Goal: Check status: Check status

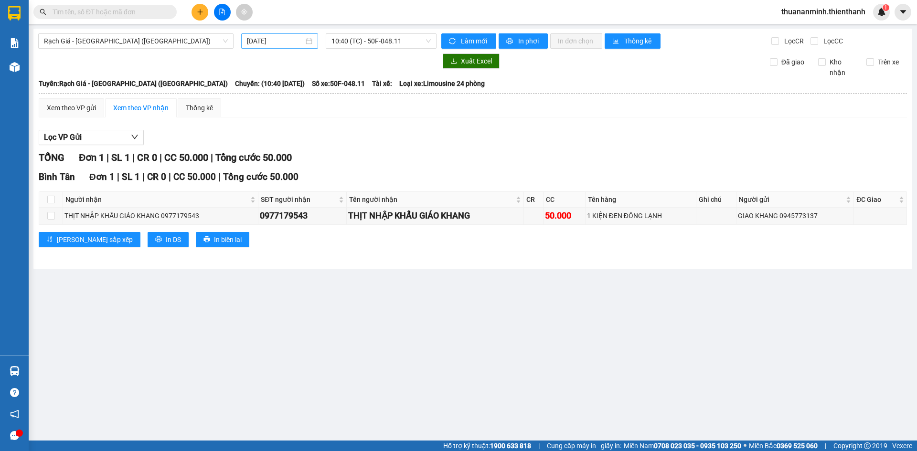
click at [264, 38] on input "[DATE]" at bounding box center [275, 41] width 57 height 11
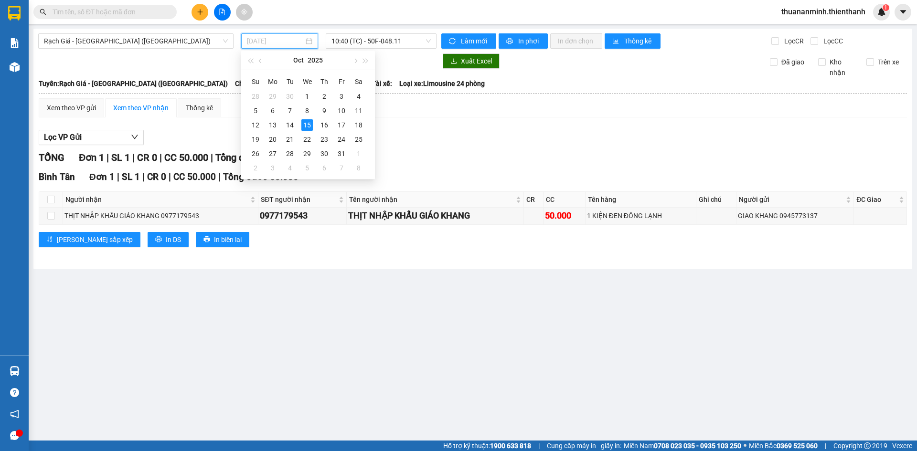
type input "[DATE]"
click at [426, 135] on div "Lọc VP Gửi" at bounding box center [473, 138] width 868 height 16
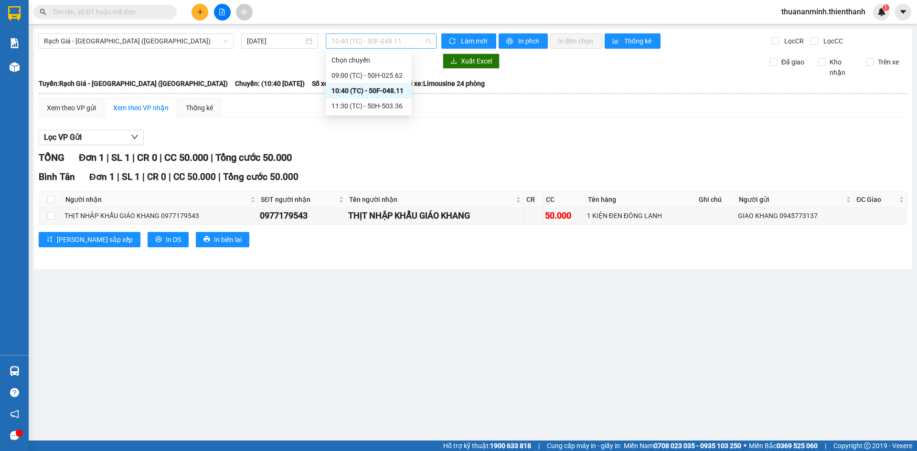
click at [362, 34] on span "10:40 (TC) - 50F-048.11" at bounding box center [380, 41] width 99 height 14
click at [151, 52] on div "Rạch Giá - [GEOGRAPHIC_DATA] ([GEOGRAPHIC_DATA]) [DATE] 10:40 (TC) - 50F-048.11…" at bounding box center [472, 149] width 879 height 241
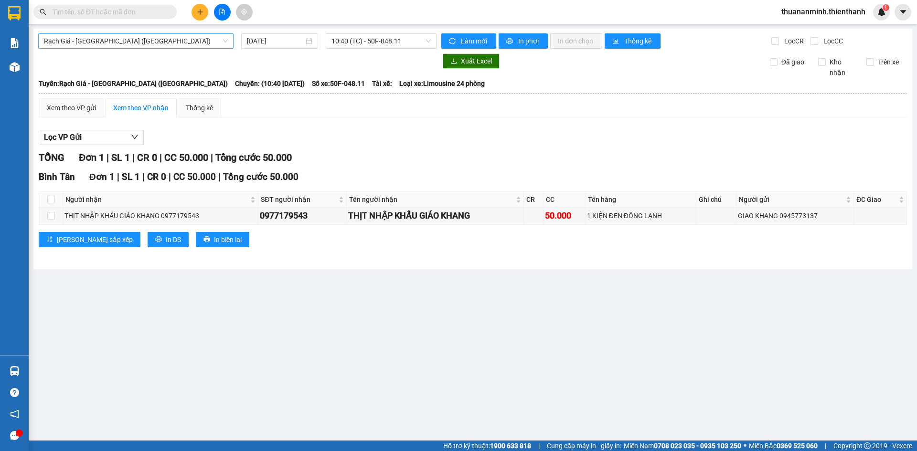
click at [131, 41] on span "Rạch Giá - [GEOGRAPHIC_DATA] ([GEOGRAPHIC_DATA])" at bounding box center [136, 41] width 184 height 14
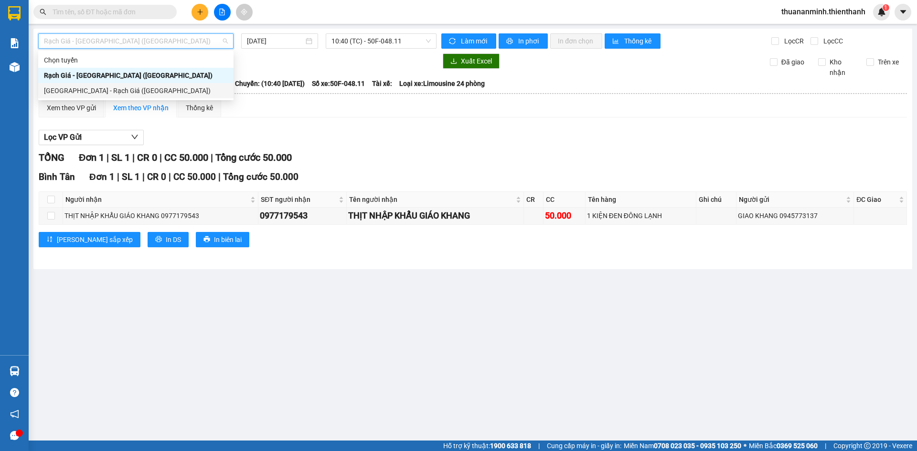
click at [90, 87] on div "[GEOGRAPHIC_DATA] - Rạch Giá ([GEOGRAPHIC_DATA])" at bounding box center [136, 90] width 184 height 11
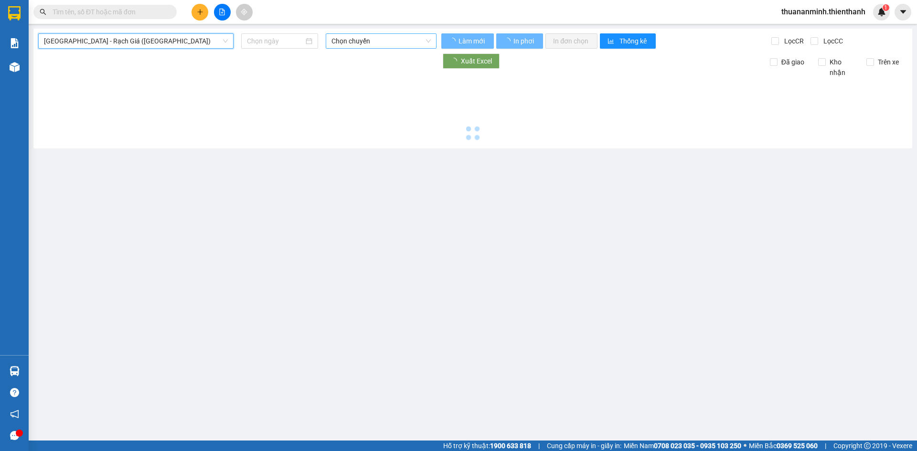
type input "[DATE]"
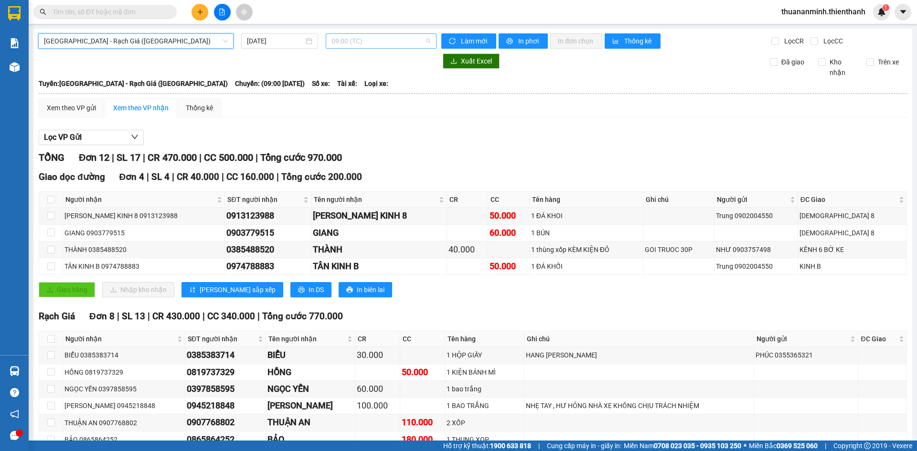
click at [349, 41] on span "09:00 (TC)" at bounding box center [380, 41] width 99 height 14
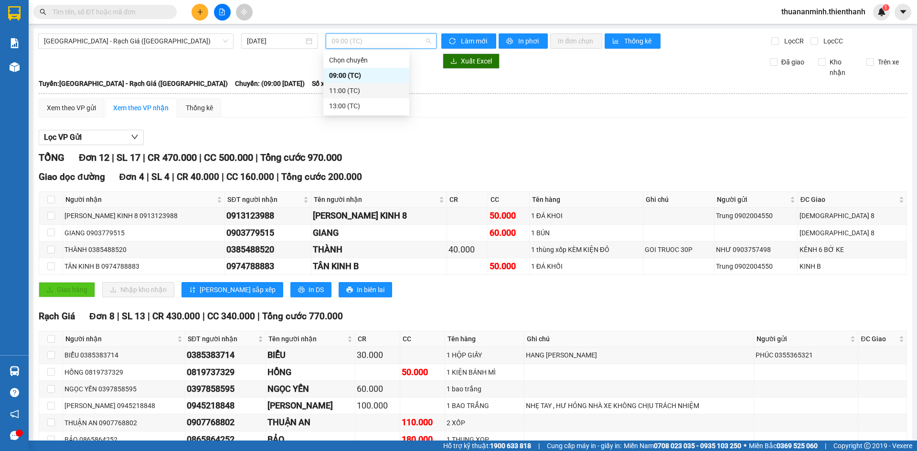
click at [351, 106] on div "13:00 (TC)" at bounding box center [366, 106] width 75 height 11
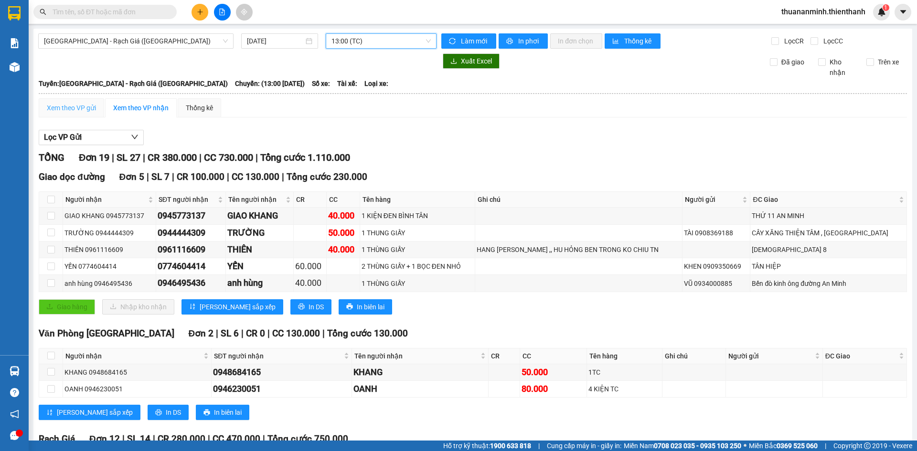
click at [73, 100] on div "Xem theo VP gửi" at bounding box center [71, 107] width 65 height 19
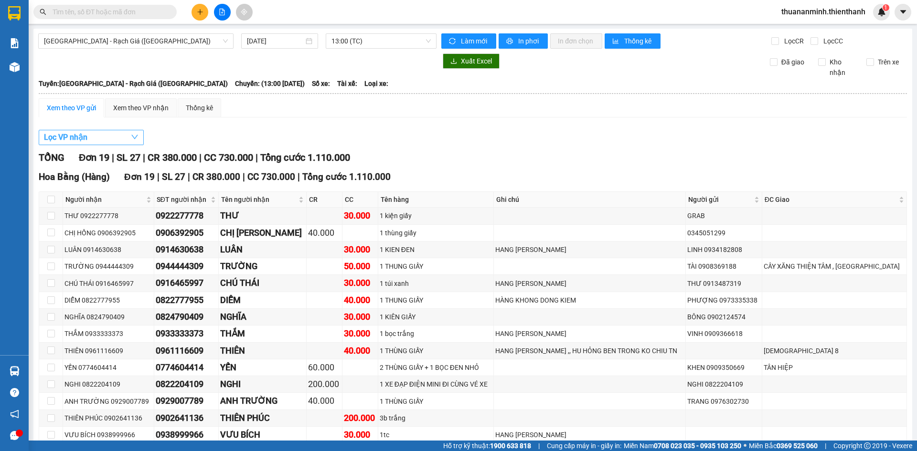
click at [87, 137] on span "Lọc VP nhận" at bounding box center [65, 137] width 43 height 12
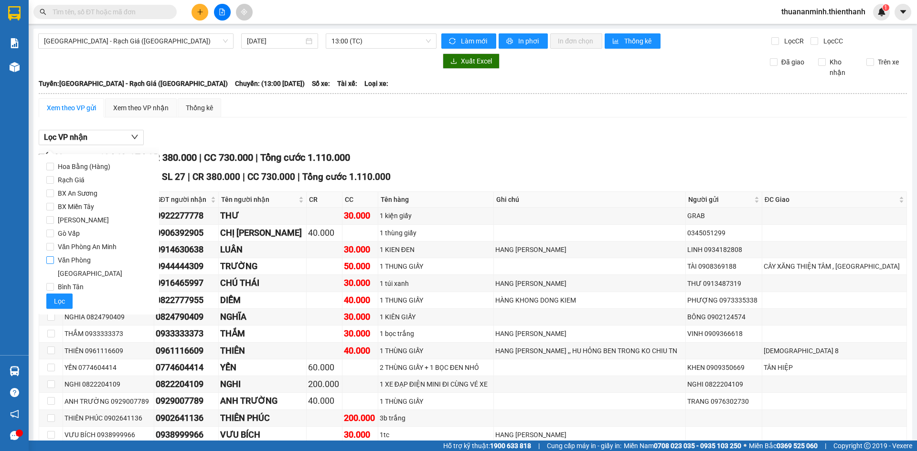
click at [91, 246] on span "Văn Phòng An Minh" at bounding box center [87, 246] width 66 height 13
click at [54, 246] on input "Văn Phòng An Minh" at bounding box center [50, 247] width 8 height 8
checkbox input "true"
click at [52, 294] on button "Lọc" at bounding box center [59, 301] width 26 height 15
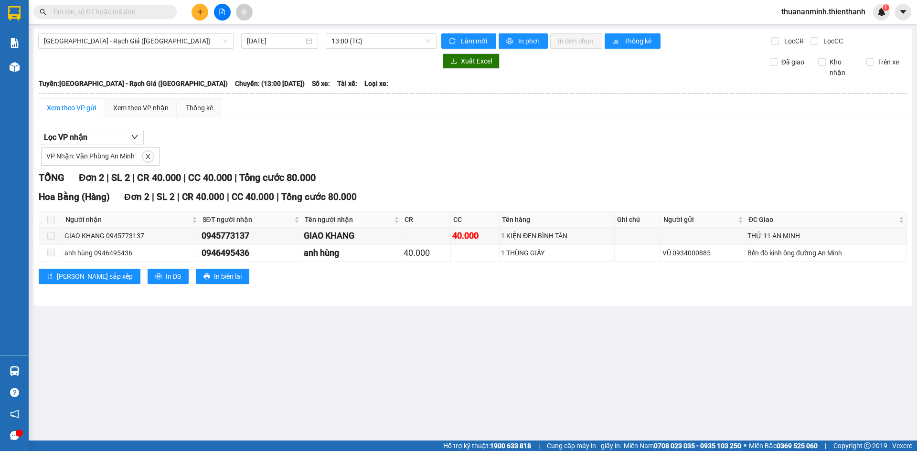
click at [413, 152] on div "VP Nhận: Văn Phòng An Minh" at bounding box center [473, 155] width 868 height 21
click at [445, 160] on div "VP Nhận: Văn Phòng An Minh" at bounding box center [473, 155] width 868 height 21
click at [355, 39] on span "13:00 (TC)" at bounding box center [380, 41] width 99 height 14
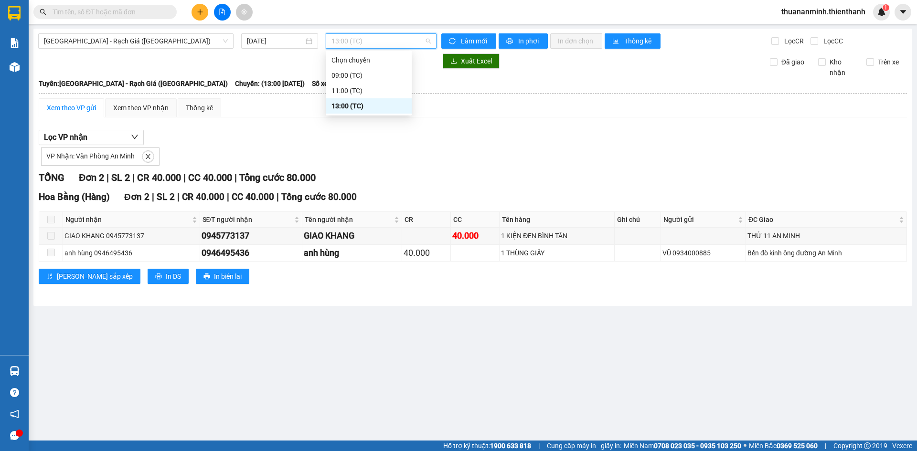
click at [624, 180] on div "TỔNG Đơn 2 | SL 2 | CR 40.000 | CC 40.000 | Tổng cước 80.000" at bounding box center [473, 177] width 868 height 15
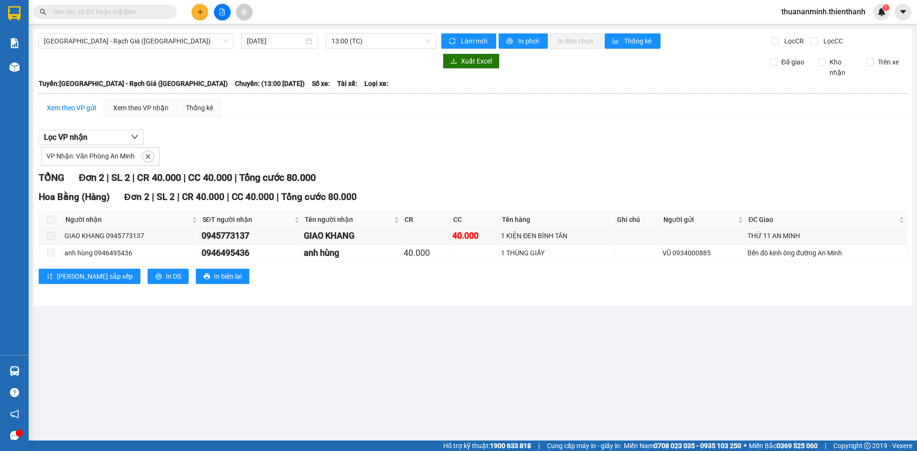
click at [683, 180] on div "TỔNG Đơn 2 | SL 2 | CR 40.000 | CC 40.000 | Tổng cước 80.000" at bounding box center [473, 177] width 868 height 15
